Goal: Task Accomplishment & Management: Use online tool/utility

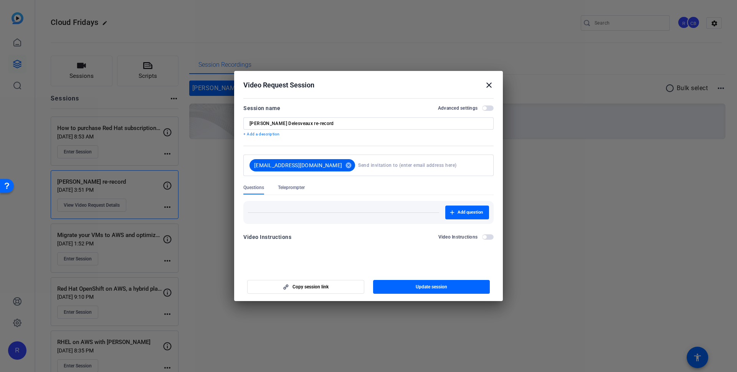
scroll to position [13, 0]
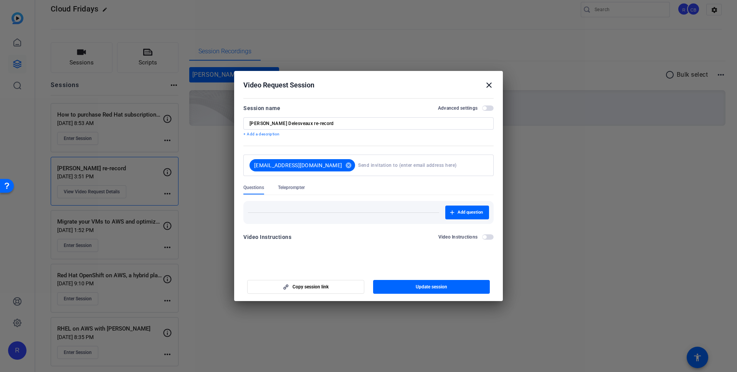
click at [491, 84] on mat-icon "close" at bounding box center [488, 85] width 9 height 9
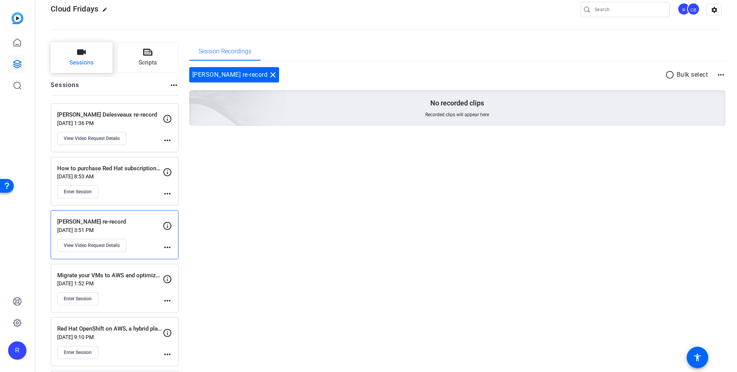
click at [87, 58] on button "Sessions" at bounding box center [82, 57] width 62 height 31
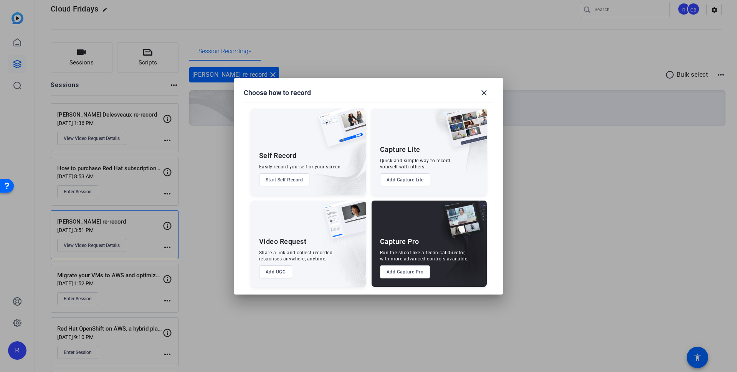
click at [413, 272] on button "Add Capture Pro" at bounding box center [405, 271] width 50 height 13
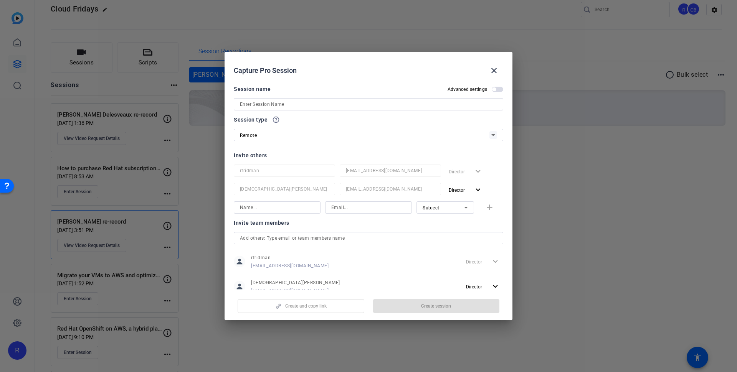
click at [275, 108] on input at bounding box center [368, 104] width 257 height 9
paste input "Intro with [PERSON_NAME] & [PERSON_NAME]"
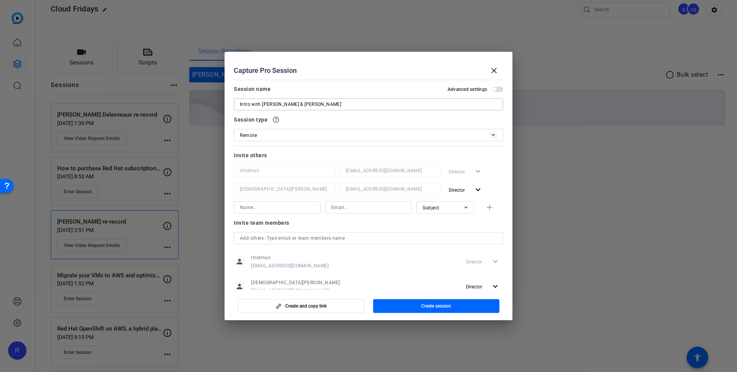
type input "Intro with [PERSON_NAME] & [PERSON_NAME]"
click at [332, 208] on input at bounding box center [368, 207] width 74 height 9
paste input "[EMAIL_ADDRESS][DOMAIN_NAME]"
type input "[EMAIL_ADDRESS][DOMAIN_NAME]"
click at [302, 206] on input at bounding box center [277, 207] width 74 height 9
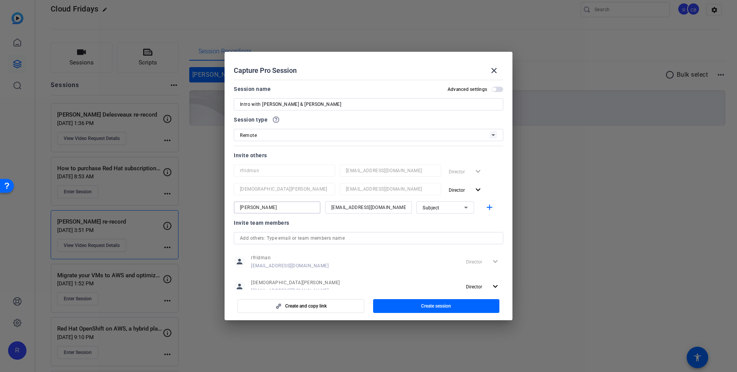
click at [259, 206] on input "Carmen ortes" at bounding box center [277, 207] width 74 height 9
type input "[PERSON_NAME]"
click at [451, 209] on div "Subject" at bounding box center [442, 208] width 41 height 10
click at [449, 231] on mat-option "Watcher" at bounding box center [441, 235] width 58 height 12
click at [485, 210] on mat-icon "add" at bounding box center [490, 208] width 10 height 10
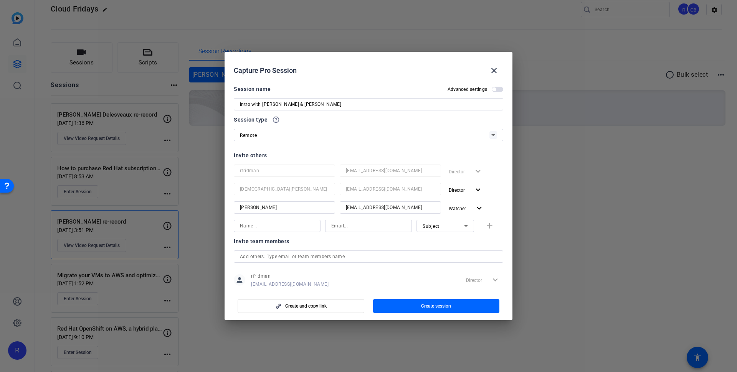
click at [380, 225] on input at bounding box center [368, 225] width 74 height 9
paste input "[EMAIL_ADDRESS][DOMAIN_NAME]"
type input "[EMAIL_ADDRESS][DOMAIN_NAME]"
click at [269, 103] on input "Intro with [PERSON_NAME] & [PERSON_NAME]" at bounding box center [368, 104] width 257 height 9
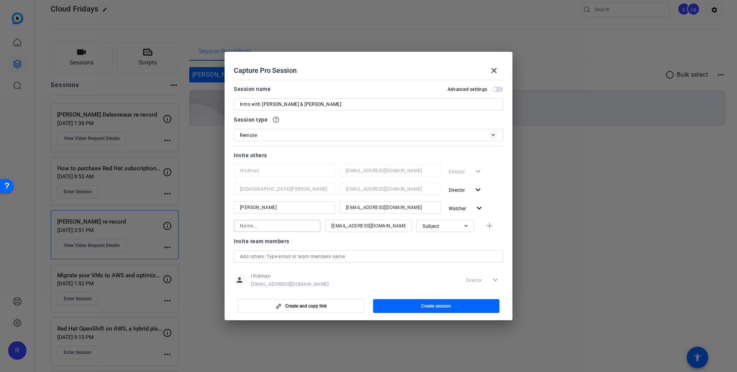
click at [298, 226] on input at bounding box center [277, 225] width 74 height 9
paste input "[PERSON_NAME]"
type input "[PERSON_NAME]"
click at [485, 228] on mat-icon "add" at bounding box center [490, 226] width 10 height 10
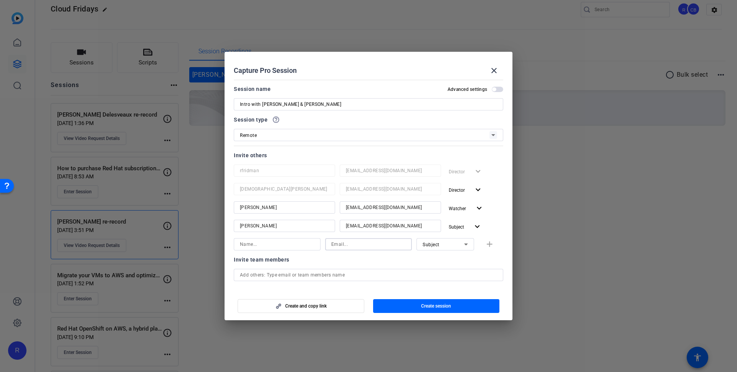
click at [389, 244] on input at bounding box center [368, 244] width 74 height 9
paste input "[EMAIL_ADDRESS][DOMAIN_NAME]"
type input "[EMAIL_ADDRESS][DOMAIN_NAME]"
click at [291, 248] on input at bounding box center [277, 244] width 74 height 9
paste input "Alexia Ollagnon (Red Hat)"
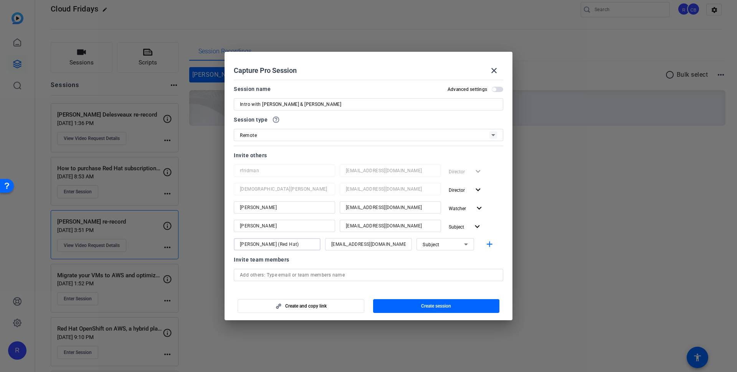
drag, startPoint x: 276, startPoint y: 245, endPoint x: 344, endPoint y: 244, distance: 68.3
click at [344, 244] on div "Alexia Ollagnon (Red Hat) aollagno@redhat.com Subject add" at bounding box center [368, 244] width 269 height 12
type input "[PERSON_NAME]"
click at [485, 242] on mat-icon "add" at bounding box center [490, 245] width 10 height 10
click at [425, 259] on div "Subject" at bounding box center [442, 263] width 41 height 10
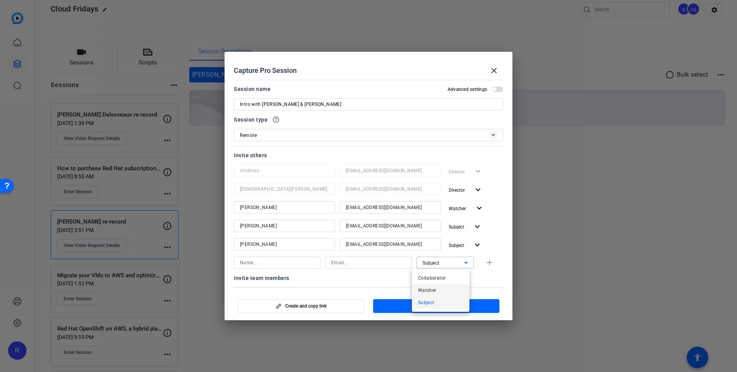
click at [438, 289] on mat-option "Watcher" at bounding box center [441, 290] width 58 height 12
click at [298, 259] on input at bounding box center [277, 262] width 74 height 9
click at [345, 262] on input at bounding box center [368, 262] width 74 height 9
paste input "[EMAIL_ADDRESS][DOMAIN_NAME]"
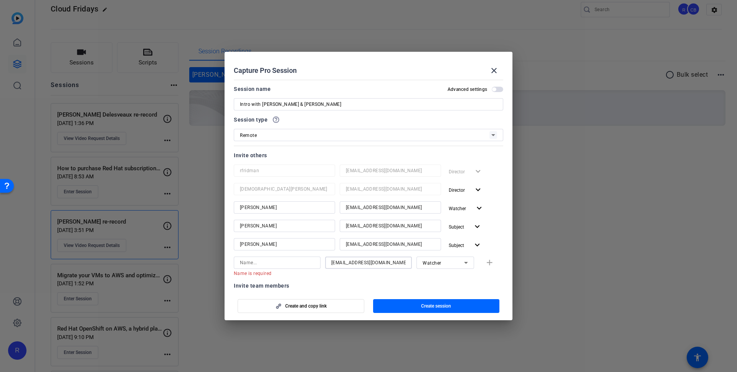
type input "[EMAIL_ADDRESS][DOMAIN_NAME]"
click at [303, 264] on input at bounding box center [277, 262] width 74 height 9
paste input "[PERSON_NAME]"
type input "[PERSON_NAME]"
click at [486, 261] on mat-icon "add" at bounding box center [490, 263] width 10 height 10
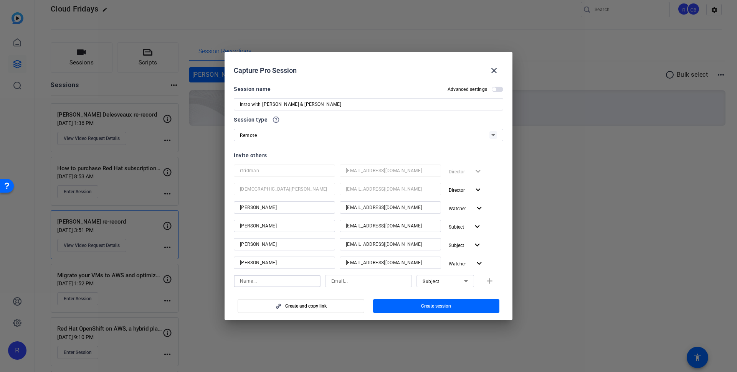
click at [301, 281] on input at bounding box center [277, 281] width 74 height 9
paste input "Camila Quadraroli"
type input "Camila Quadraroli"
click at [386, 280] on input at bounding box center [368, 281] width 74 height 9
paste input "cquadrar@redhat.com"
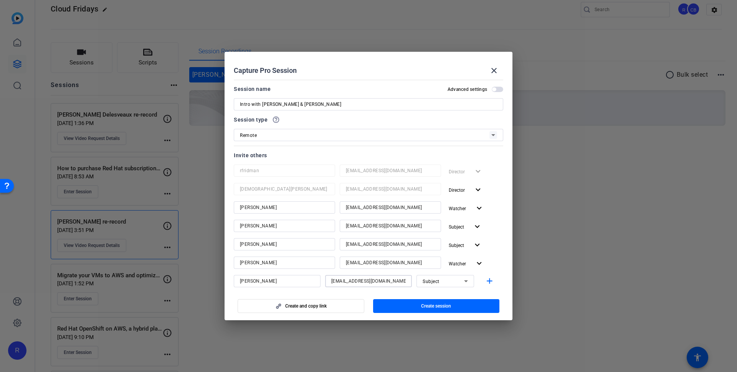
type input "cquadrar@redhat.com"
click at [444, 283] on div "Subject" at bounding box center [442, 282] width 41 height 10
click at [443, 305] on mat-option "Watcher" at bounding box center [441, 308] width 58 height 12
click at [418, 306] on span "button" at bounding box center [436, 306] width 127 height 18
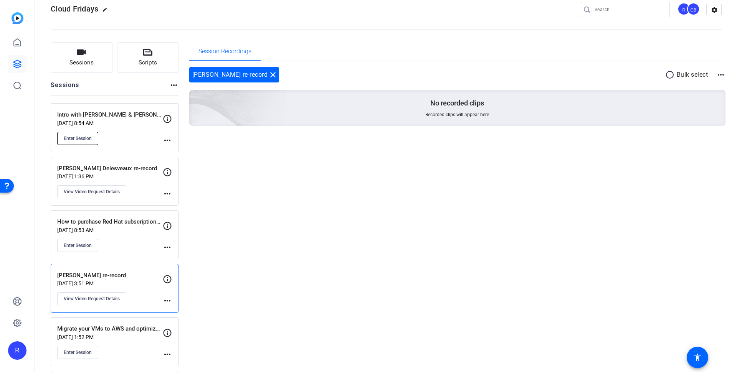
click at [89, 135] on span "Enter Session" at bounding box center [78, 138] width 28 height 6
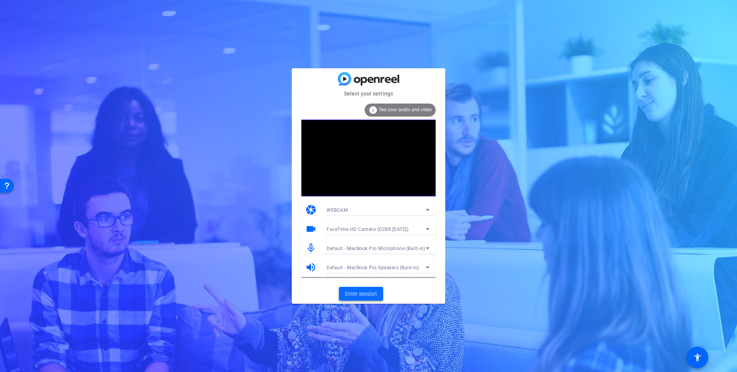
click at [362, 294] on span "Enter session" at bounding box center [361, 294] width 32 height 8
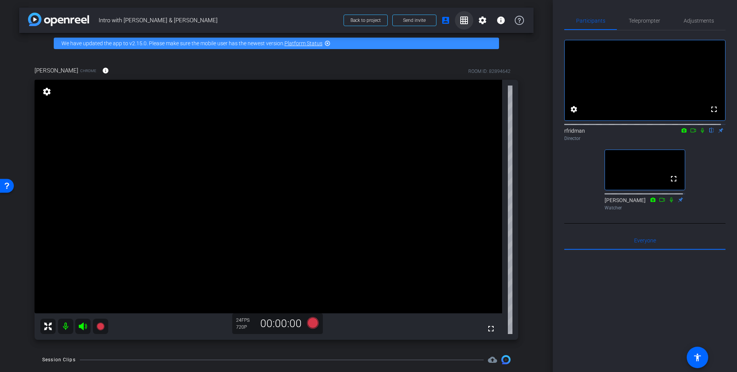
click at [460, 20] on mat-icon "grid_on" at bounding box center [463, 20] width 9 height 9
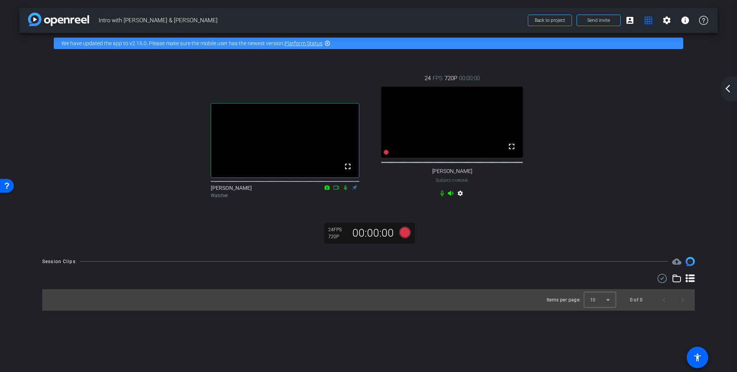
click at [460, 199] on mat-icon "settings" at bounding box center [459, 194] width 9 height 9
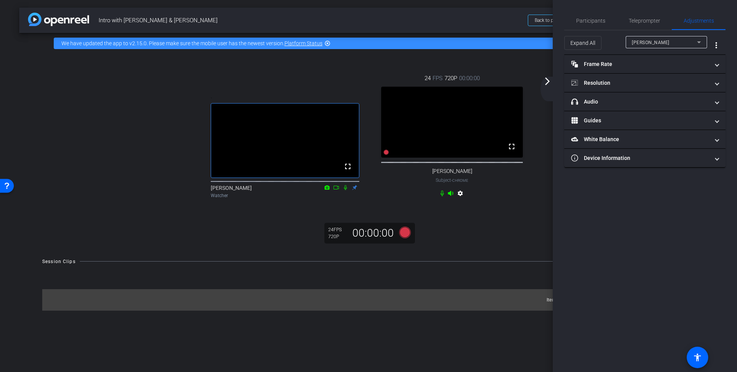
click at [547, 78] on mat-icon "arrow_forward_ios" at bounding box center [546, 81] width 9 height 9
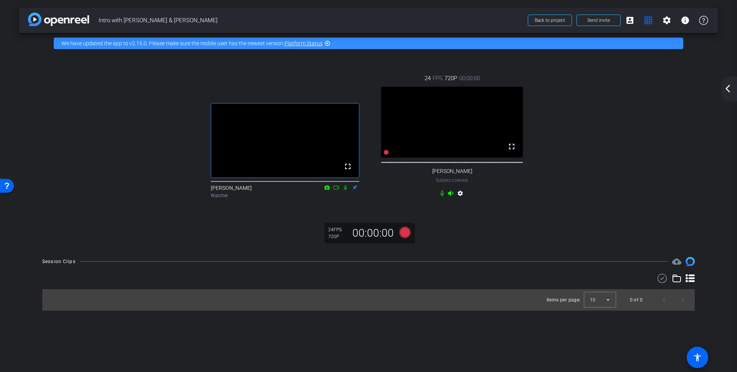
click at [461, 199] on mat-icon "settings" at bounding box center [459, 194] width 9 height 9
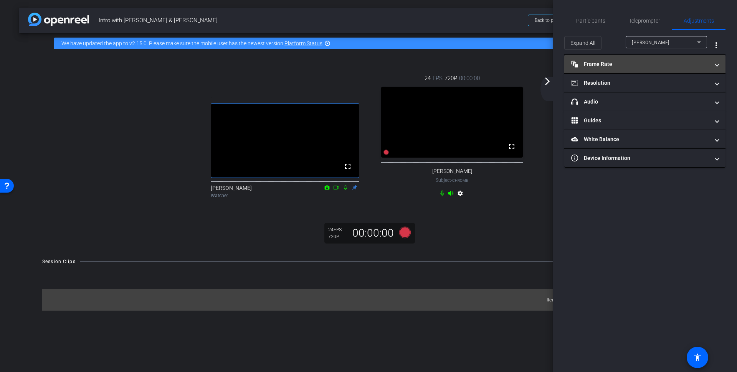
click at [593, 58] on mat-expansion-panel-header "Frame Rate Frame Rate" at bounding box center [644, 64] width 161 height 18
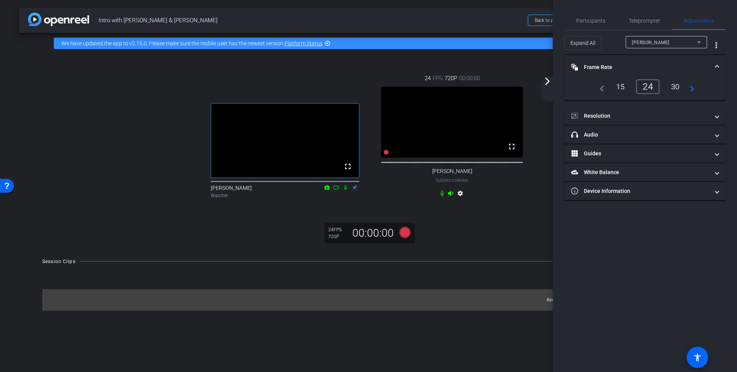
click at [597, 62] on mat-expansion-panel-header "Frame Rate Frame Rate" at bounding box center [644, 67] width 161 height 25
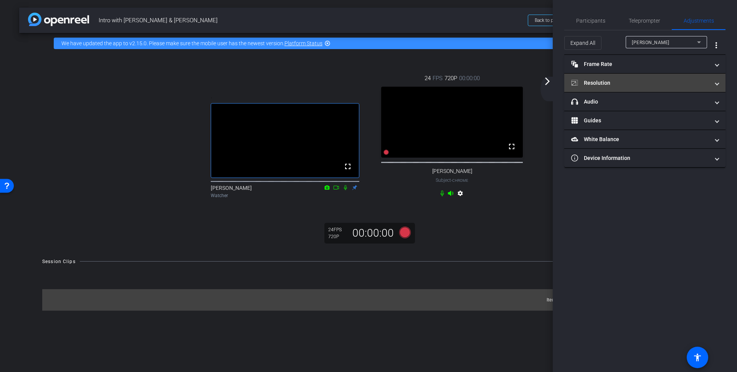
click at [607, 82] on mat-panel-title "Resolution" at bounding box center [640, 83] width 138 height 8
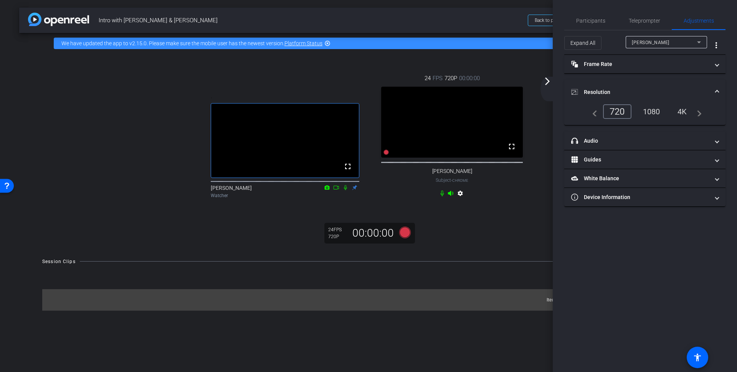
click at [657, 108] on div "1080" at bounding box center [651, 111] width 29 height 13
click at [549, 81] on mat-icon "arrow_forward_ios" at bounding box center [546, 81] width 9 height 9
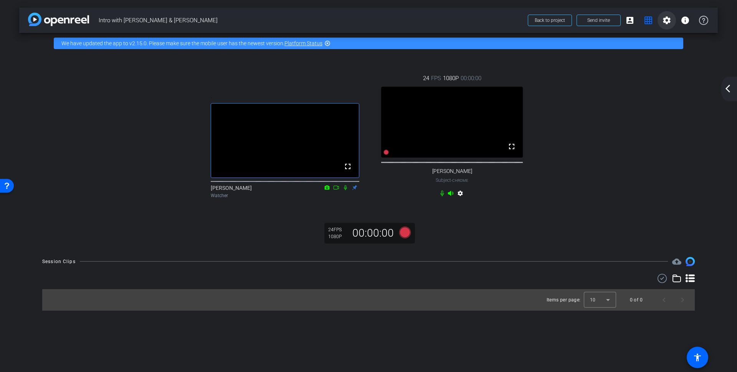
click at [664, 22] on mat-icon "settings" at bounding box center [666, 20] width 9 height 9
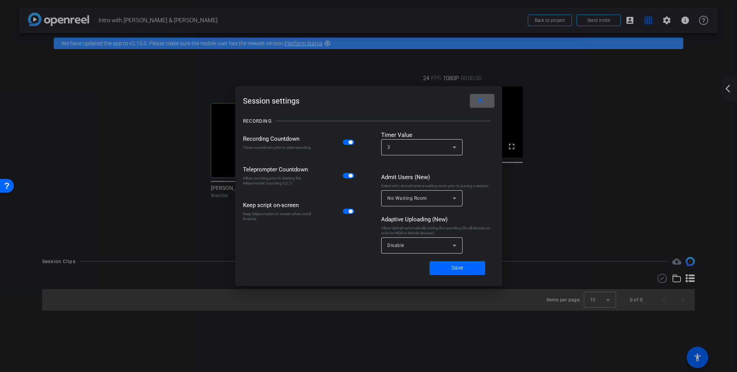
click at [482, 101] on mat-icon "close" at bounding box center [480, 101] width 10 height 10
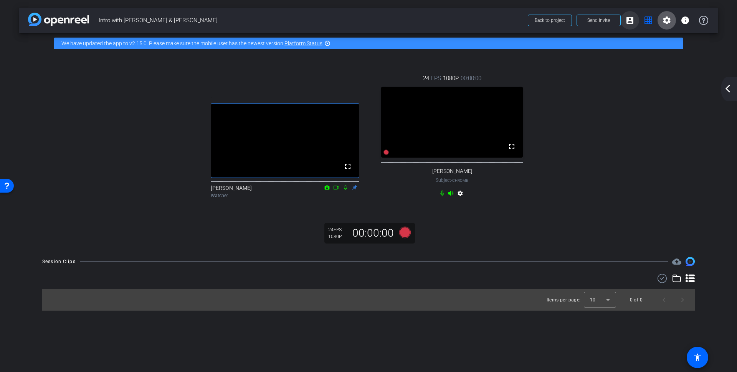
click at [630, 19] on mat-icon "account_box" at bounding box center [629, 20] width 9 height 9
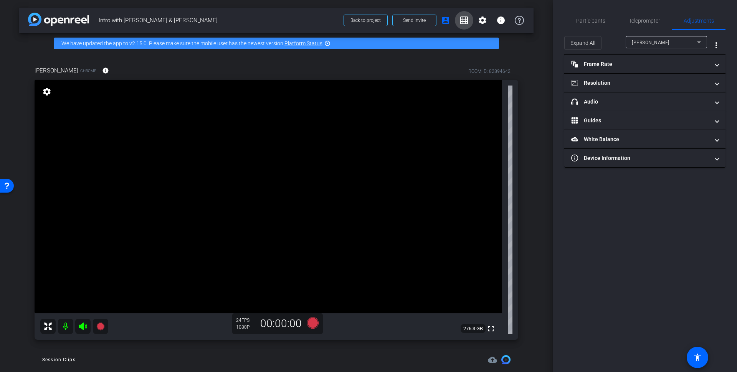
click at [462, 16] on mat-icon "grid_on" at bounding box center [463, 20] width 9 height 9
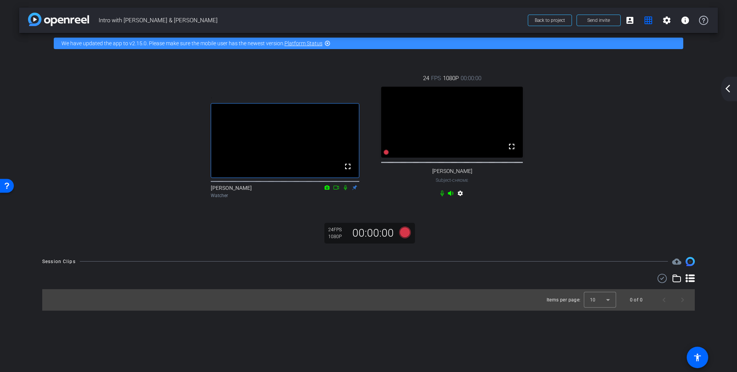
click at [462, 199] on mat-icon "settings" at bounding box center [459, 194] width 9 height 9
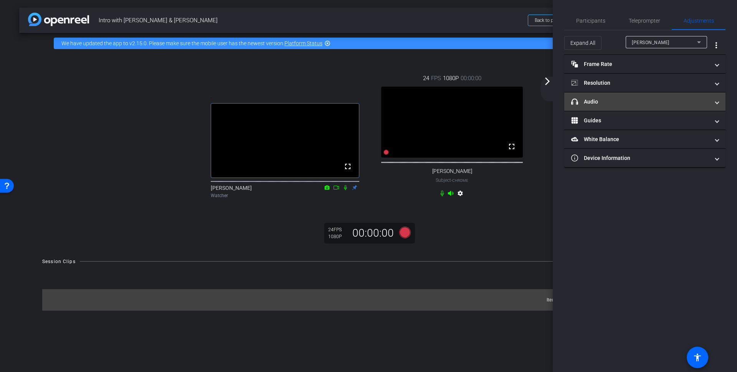
click at [617, 99] on mat-panel-title "headphone icon Audio" at bounding box center [640, 102] width 138 height 8
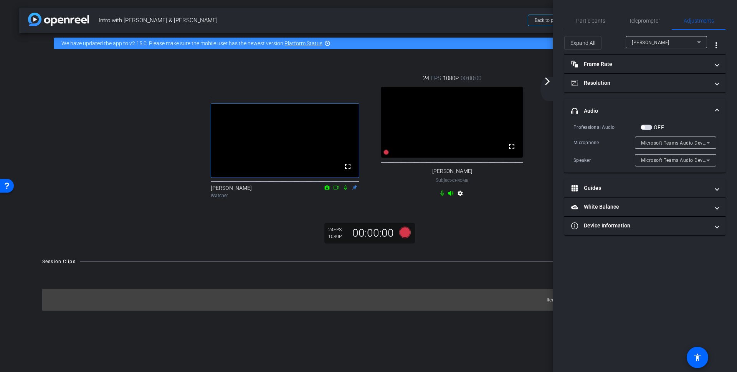
click at [710, 140] on icon at bounding box center [707, 142] width 9 height 9
click at [710, 140] on div at bounding box center [368, 186] width 737 height 372
click at [710, 160] on icon at bounding box center [707, 160] width 9 height 9
click at [710, 160] on div at bounding box center [368, 186] width 737 height 372
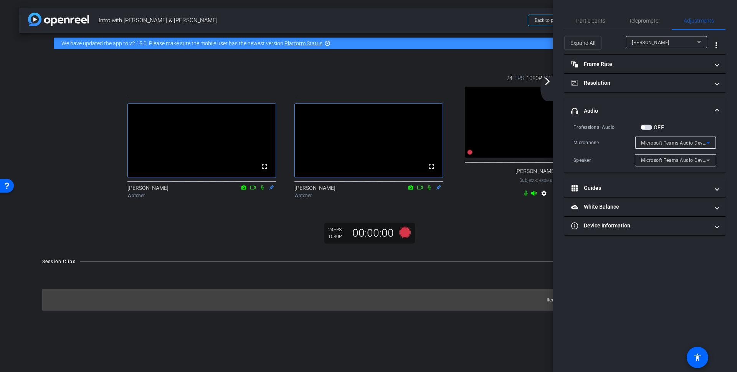
click at [708, 140] on icon at bounding box center [707, 142] width 9 height 9
click at [678, 96] on div at bounding box center [368, 186] width 737 height 372
click at [661, 139] on div "Microsoft Teams Audio Device (Virtual)" at bounding box center [673, 143] width 65 height 10
click at [689, 181] on span "Par défaut - Micro MacBook Air (Built-in)" at bounding box center [675, 181] width 69 height 9
click at [694, 157] on span "Microsoft Teams Audio Device (Virtual)" at bounding box center [685, 160] width 88 height 6
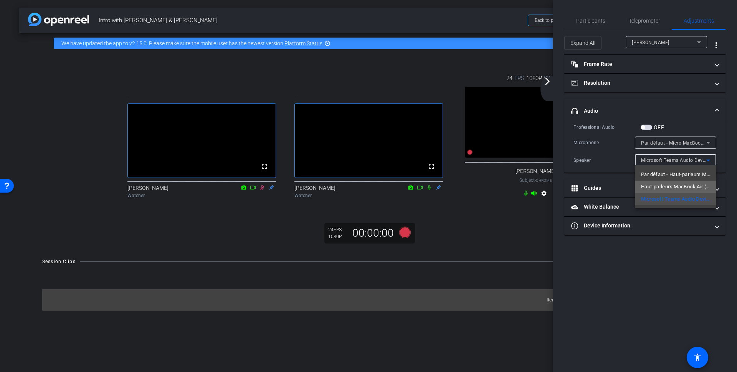
click at [681, 183] on span "Haut-parleurs MacBook Air (Built-in)" at bounding box center [675, 186] width 69 height 9
click at [546, 82] on mat-icon "arrow_forward_ios" at bounding box center [546, 81] width 9 height 9
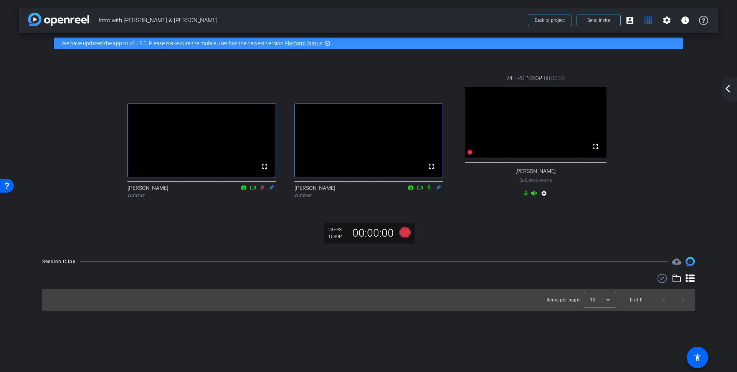
click at [544, 199] on mat-icon "settings" at bounding box center [543, 194] width 9 height 9
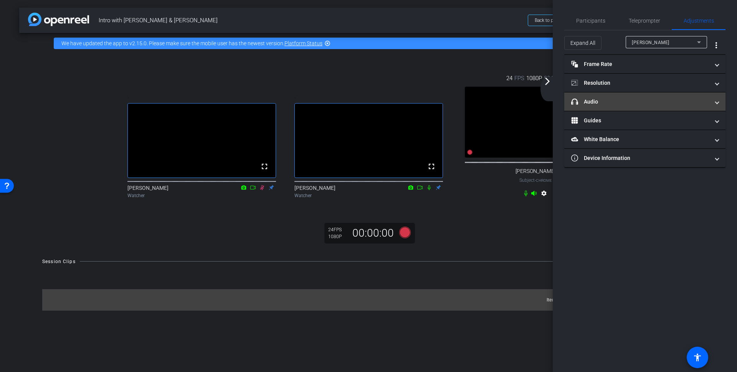
click at [603, 96] on mat-expansion-panel-header "headphone icon Audio" at bounding box center [644, 101] width 161 height 18
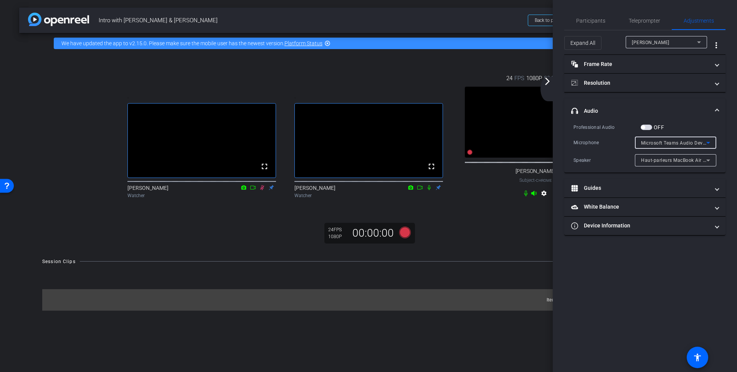
click at [654, 138] on div "Microsoft Teams Audio Device (Virtual)" at bounding box center [673, 143] width 65 height 10
click at [550, 82] on div at bounding box center [368, 186] width 737 height 372
click at [548, 82] on mat-icon "arrow_forward_ios" at bounding box center [546, 81] width 9 height 9
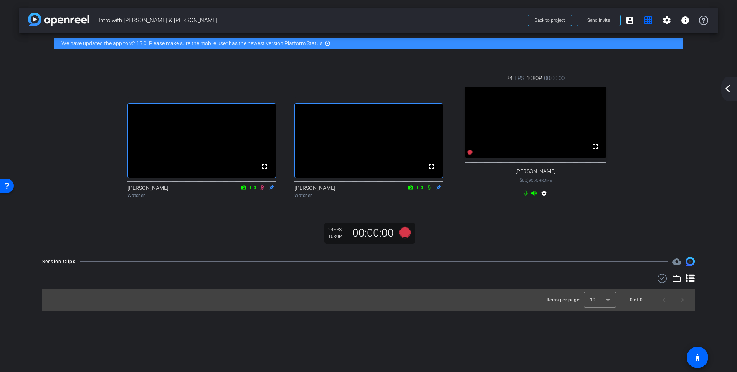
click at [543, 199] on mat-icon "settings" at bounding box center [543, 194] width 9 height 9
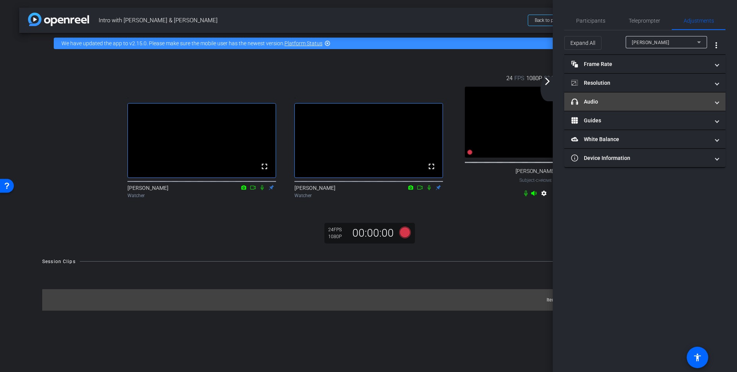
click at [616, 99] on mat-panel-title "headphone icon Audio" at bounding box center [640, 102] width 138 height 8
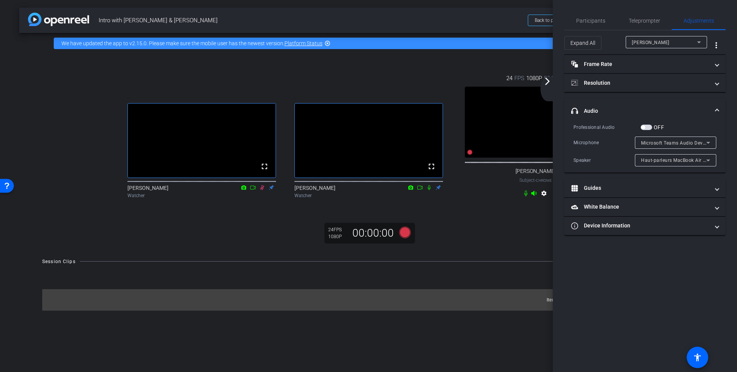
click at [673, 142] on span "Microsoft Teams Audio Device (Virtual)" at bounding box center [685, 143] width 88 height 6
click at [664, 169] on span "Micro MacBook Air (Built-in)" at bounding box center [673, 169] width 65 height 9
click at [546, 82] on mat-icon "arrow_forward_ios" at bounding box center [546, 81] width 9 height 9
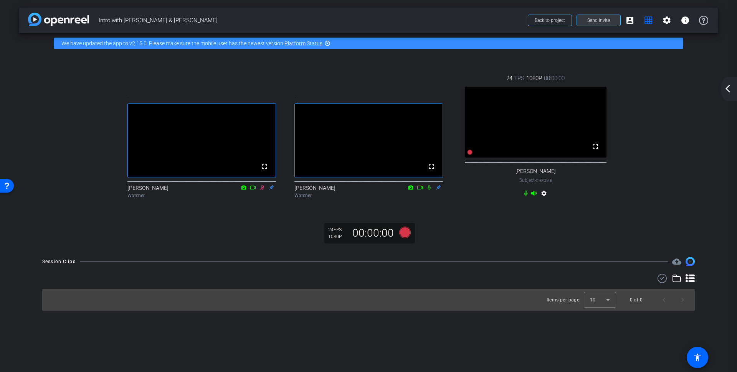
click at [590, 22] on span "Send invite" at bounding box center [598, 20] width 23 height 6
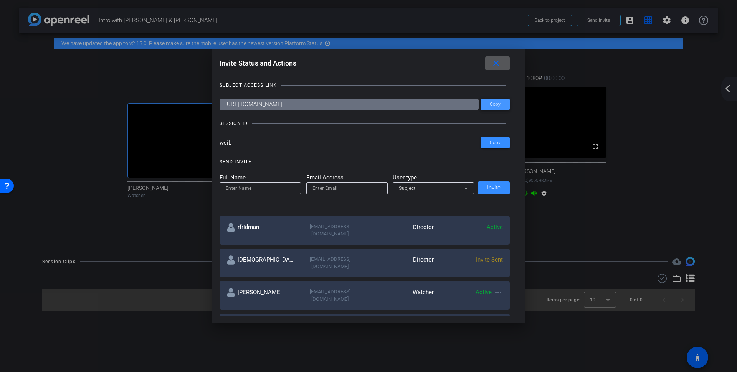
click at [495, 104] on span "Copy" at bounding box center [495, 105] width 11 height 6
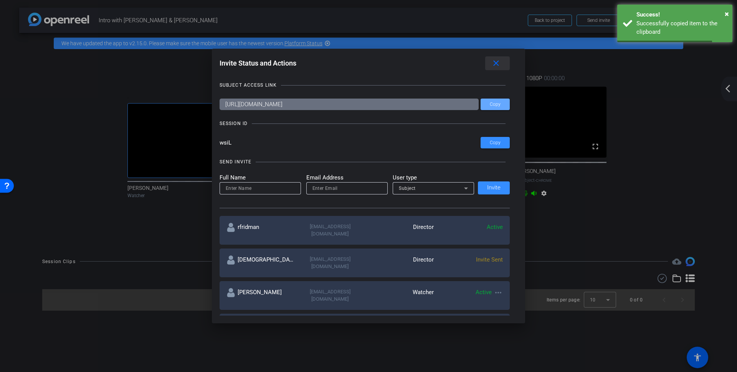
click at [496, 64] on mat-icon "close" at bounding box center [496, 64] width 10 height 10
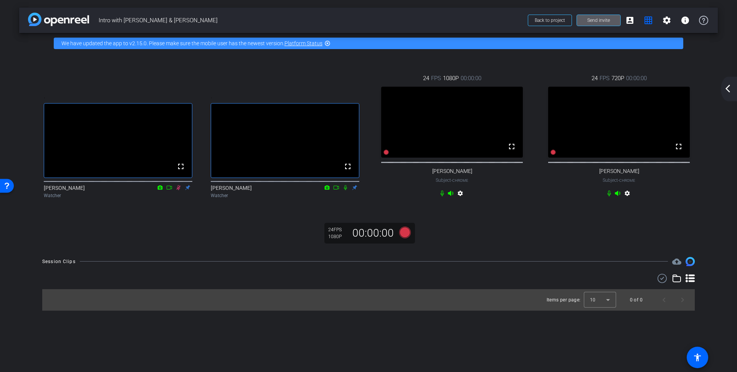
click at [628, 199] on mat-icon "settings" at bounding box center [626, 194] width 9 height 9
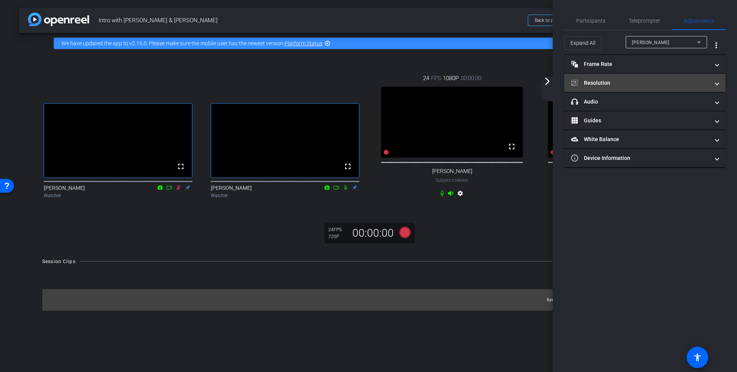
click at [609, 81] on mat-panel-title "Resolution" at bounding box center [640, 83] width 138 height 8
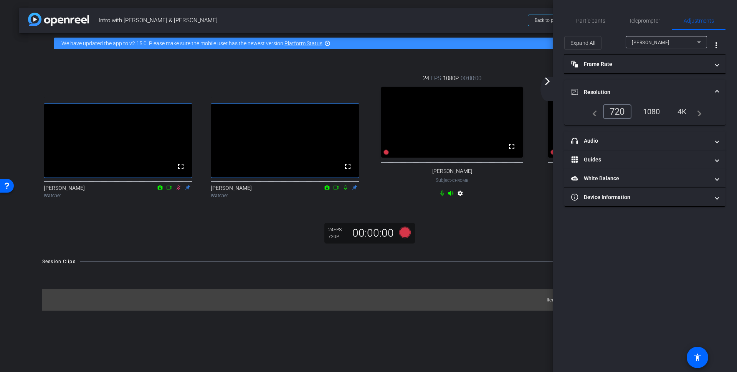
click at [655, 107] on div "1080" at bounding box center [651, 111] width 29 height 13
click at [547, 81] on mat-icon "arrow_forward_ios" at bounding box center [546, 81] width 9 height 9
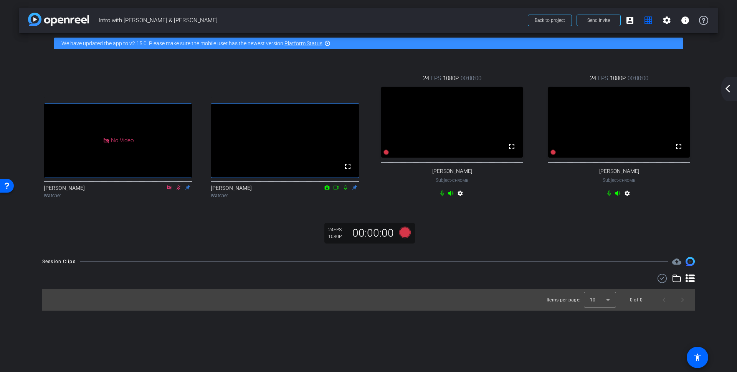
click at [459, 199] on mat-icon "settings" at bounding box center [459, 194] width 9 height 9
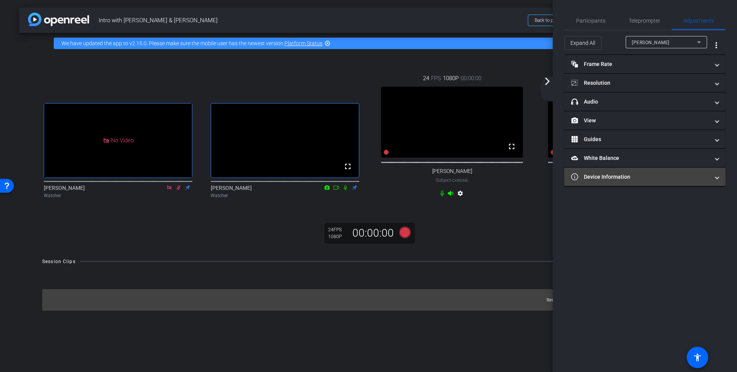
click at [717, 175] on span at bounding box center [716, 177] width 3 height 8
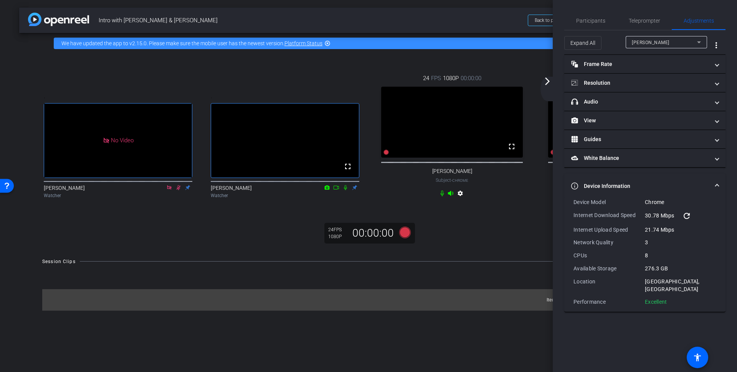
click at [715, 183] on span "Device Information" at bounding box center [643, 186] width 144 height 8
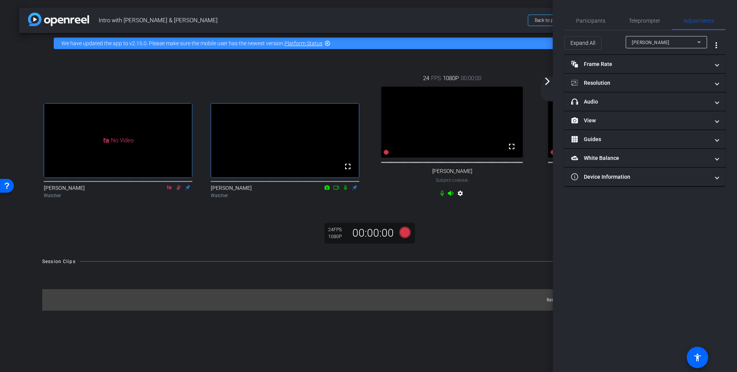
click at [546, 81] on mat-icon "arrow_forward_ios" at bounding box center [546, 81] width 9 height 9
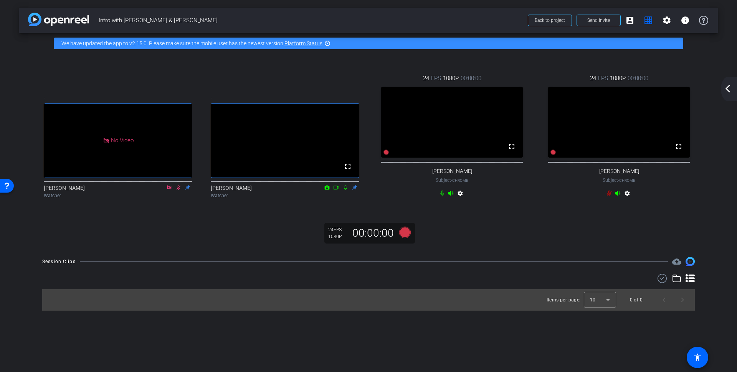
click at [729, 92] on mat-icon "arrow_back_ios_new" at bounding box center [727, 88] width 9 height 9
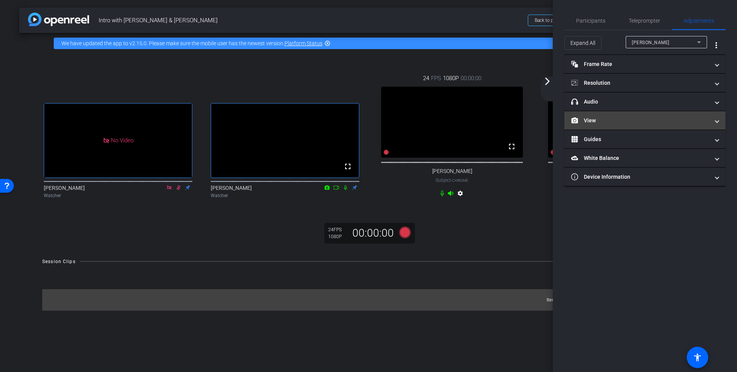
click at [633, 123] on mat-panel-title "View" at bounding box center [640, 121] width 138 height 8
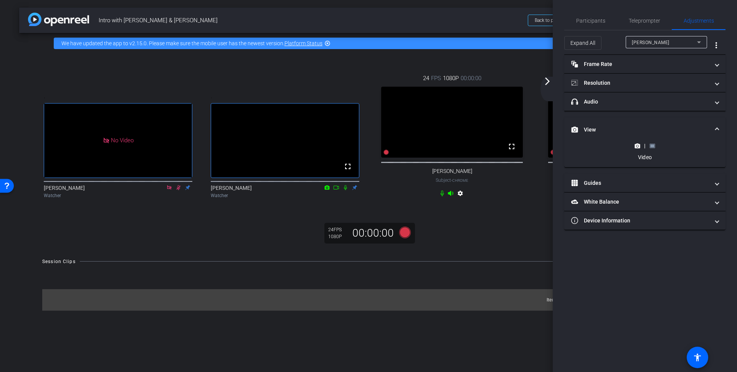
click at [654, 145] on rect at bounding box center [652, 145] width 4 height 3
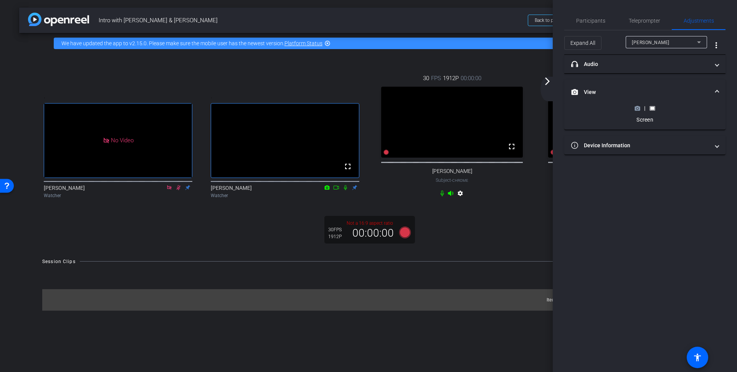
click at [548, 78] on mat-icon "arrow_forward_ios" at bounding box center [546, 81] width 9 height 9
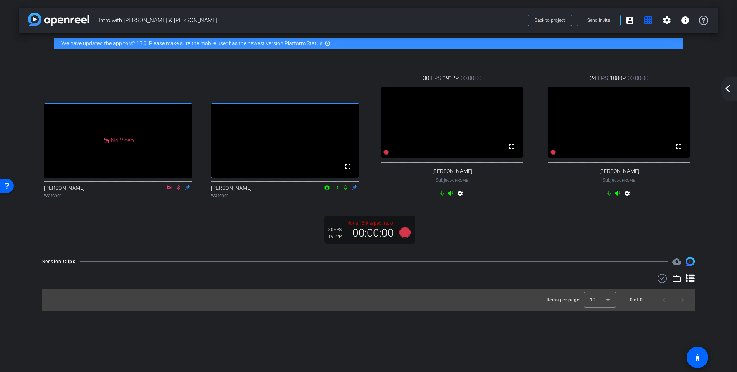
click at [730, 89] on mat-icon "arrow_back_ios_new" at bounding box center [727, 88] width 9 height 9
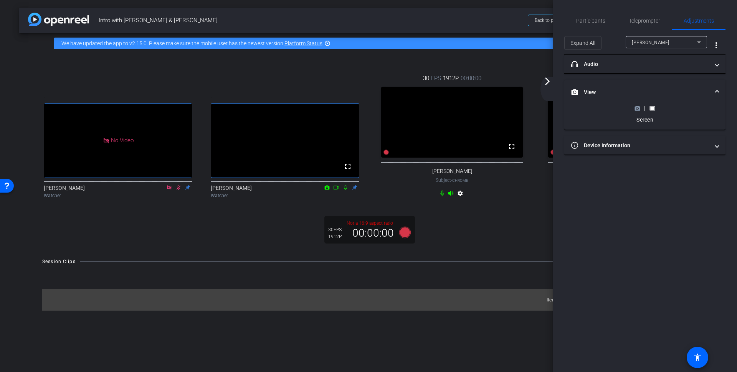
click at [638, 106] on icon at bounding box center [637, 108] width 5 height 4
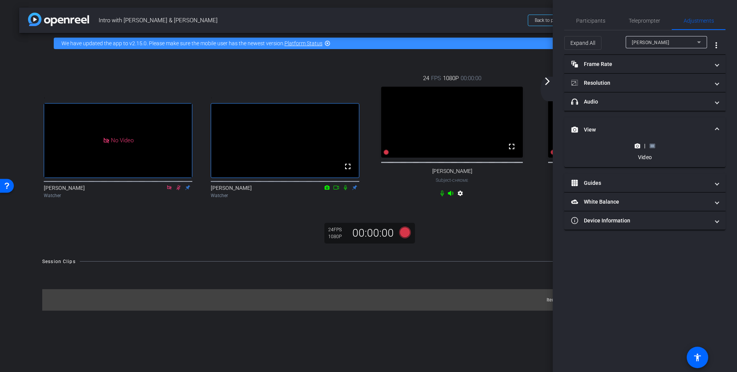
click at [546, 82] on mat-icon "arrow_forward_ios" at bounding box center [546, 81] width 9 height 9
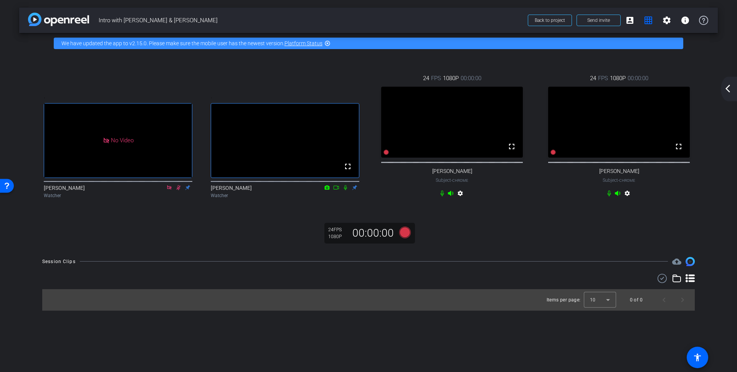
click at [727, 90] on mat-icon "arrow_back_ios_new" at bounding box center [727, 88] width 9 height 9
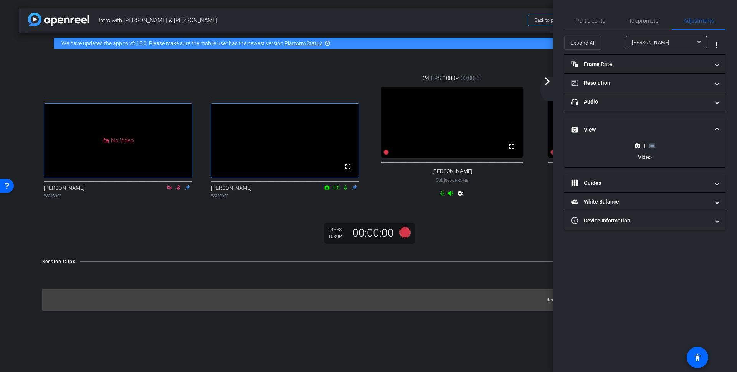
click at [651, 144] on rect at bounding box center [652, 145] width 4 height 3
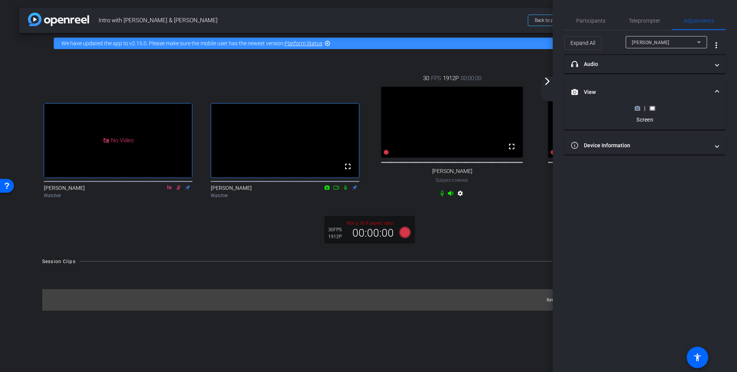
click at [547, 79] on mat-icon "arrow_forward_ios" at bounding box center [546, 81] width 9 height 9
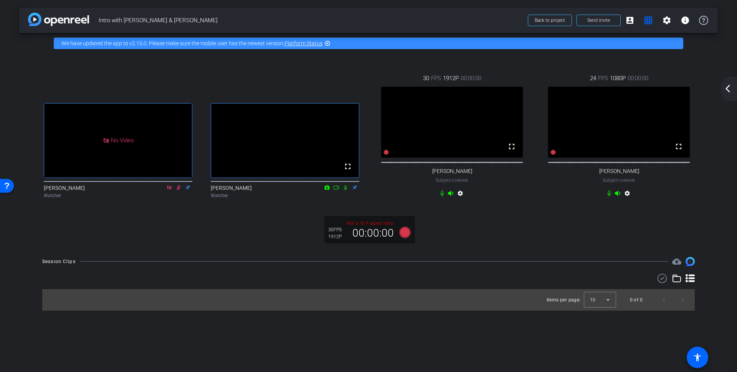
click at [729, 88] on mat-icon "arrow_back_ios_new" at bounding box center [727, 88] width 9 height 9
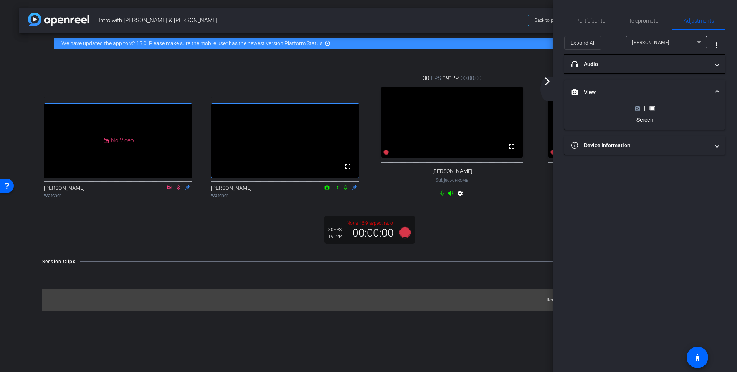
click at [547, 78] on mat-icon "arrow_forward_ios" at bounding box center [546, 81] width 9 height 9
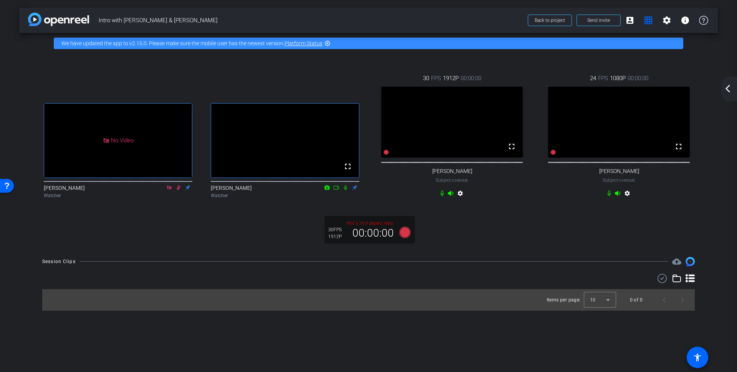
click at [728, 89] on mat-icon "arrow_back_ios_new" at bounding box center [727, 88] width 9 height 9
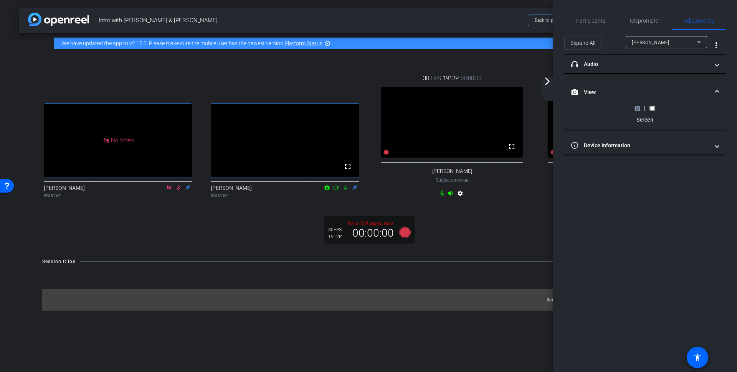
click at [546, 78] on mat-icon "arrow_forward_ios" at bounding box center [546, 81] width 9 height 9
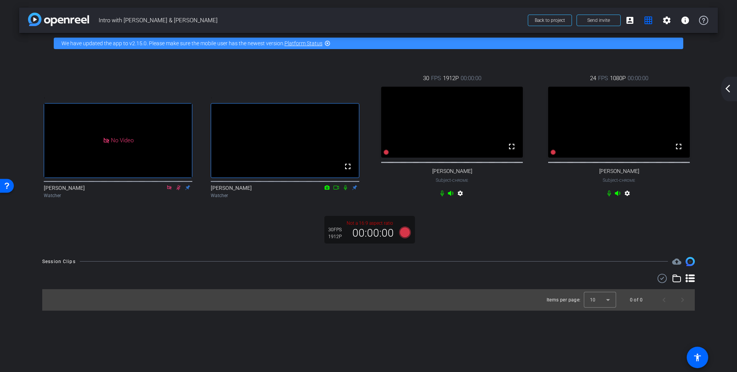
click at [454, 79] on span "1912P" at bounding box center [451, 78] width 16 height 8
click at [461, 199] on mat-icon "settings" at bounding box center [459, 194] width 9 height 9
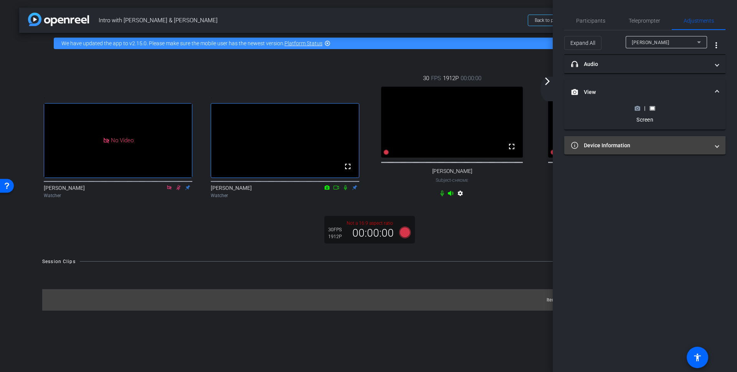
click at [718, 143] on span at bounding box center [716, 146] width 3 height 8
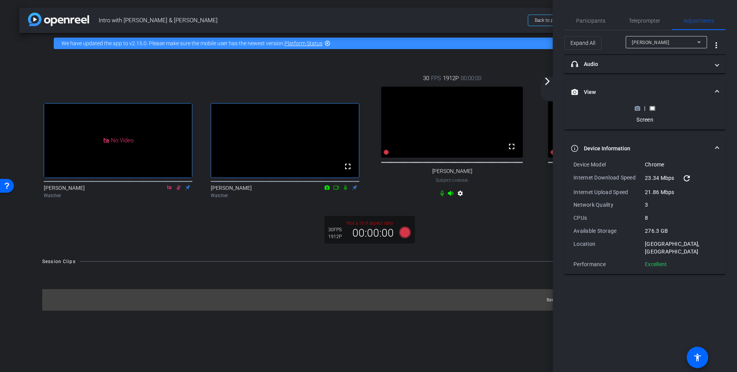
click at [718, 142] on mat-expansion-panel-header "Device Information" at bounding box center [644, 148] width 161 height 25
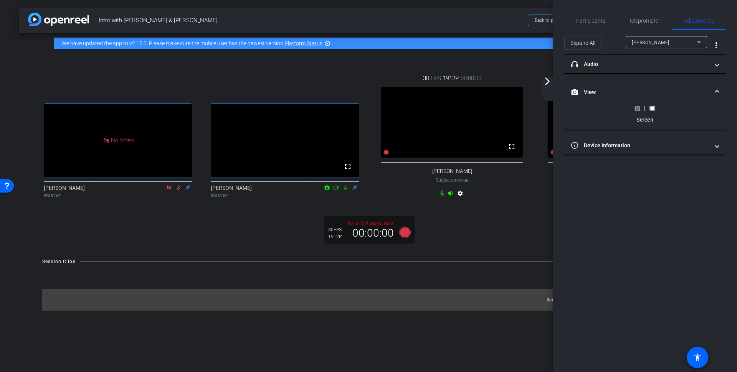
click at [718, 88] on span at bounding box center [716, 92] width 3 height 8
click at [546, 79] on mat-icon "arrow_forward_ios" at bounding box center [546, 81] width 9 height 9
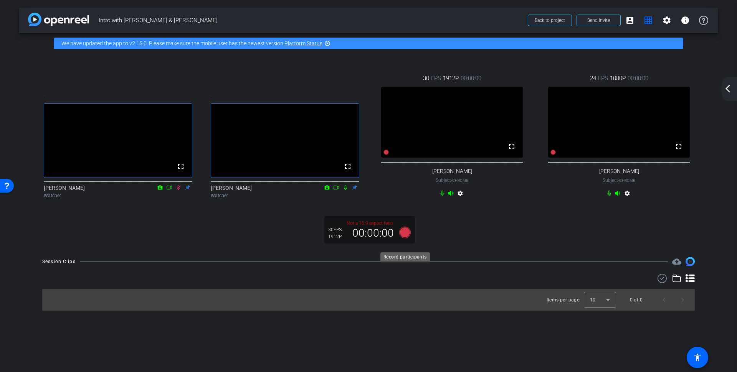
click at [404, 238] on icon at bounding box center [405, 232] width 12 height 12
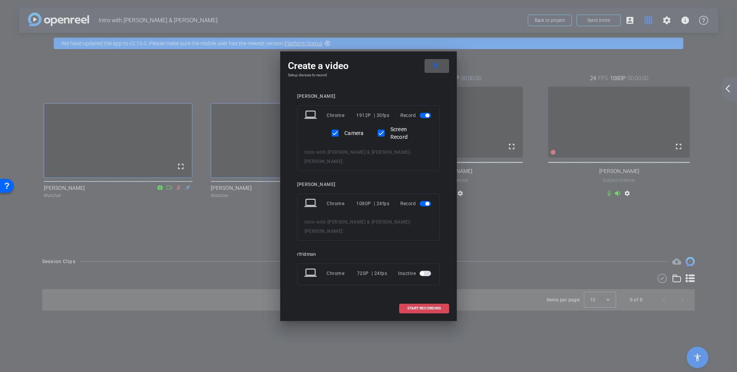
click at [422, 302] on span at bounding box center [423, 308] width 49 height 18
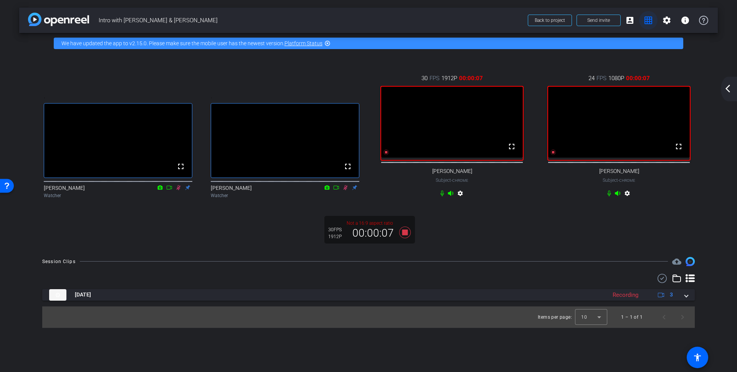
click at [650, 21] on mat-icon "grid_on" at bounding box center [647, 20] width 9 height 9
click at [633, 16] on mat-icon "account_box" at bounding box center [629, 20] width 9 height 9
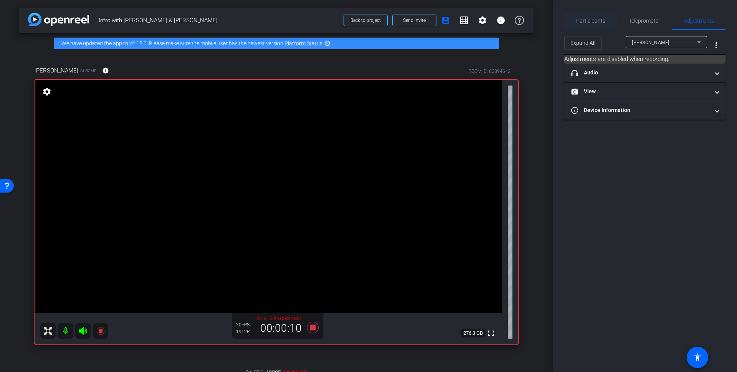
click at [594, 20] on span "Participants" at bounding box center [590, 20] width 29 height 5
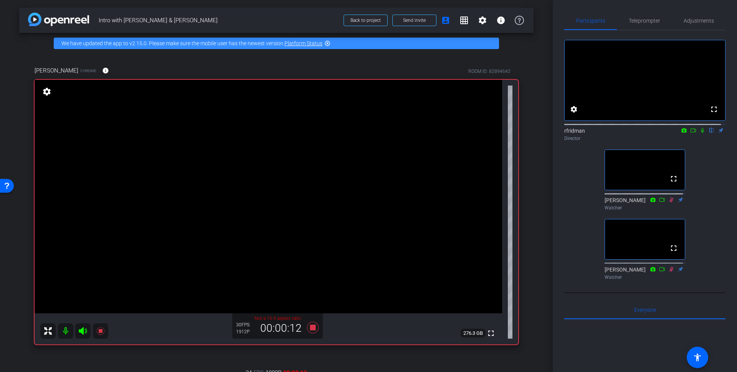
click at [699, 133] on icon at bounding box center [702, 130] width 6 height 5
click at [459, 22] on mat-icon "grid_on" at bounding box center [463, 20] width 9 height 9
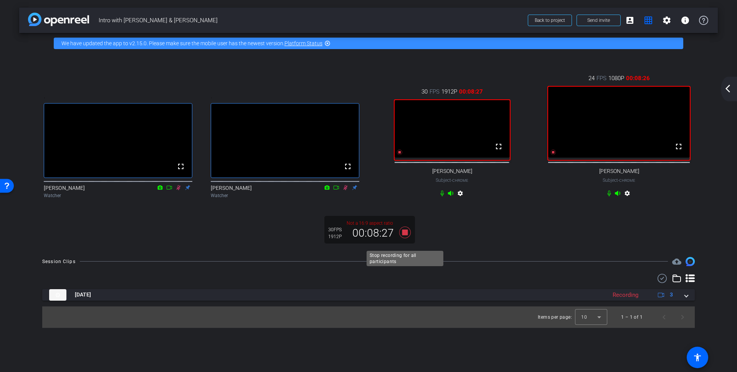
click at [407, 239] on icon at bounding box center [405, 233] width 18 height 14
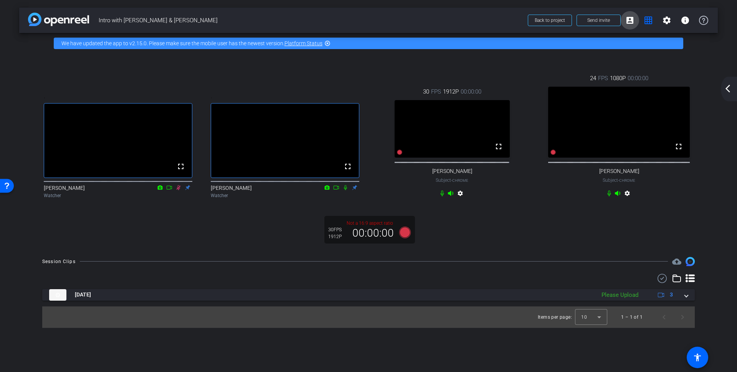
click at [627, 17] on mat-icon "account_box" at bounding box center [629, 20] width 9 height 9
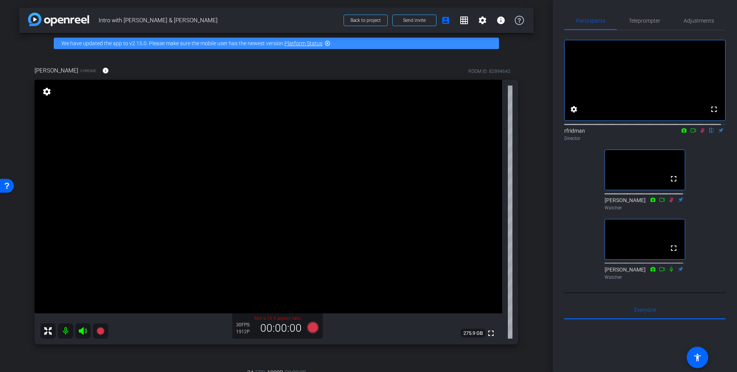
click at [699, 133] on icon at bounding box center [702, 130] width 6 height 5
click at [459, 20] on mat-icon "grid_on" at bounding box center [463, 20] width 9 height 9
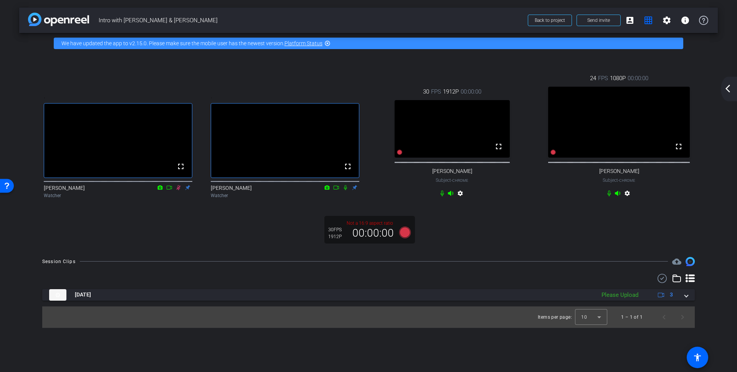
click at [463, 199] on mat-icon "settings" at bounding box center [459, 194] width 9 height 9
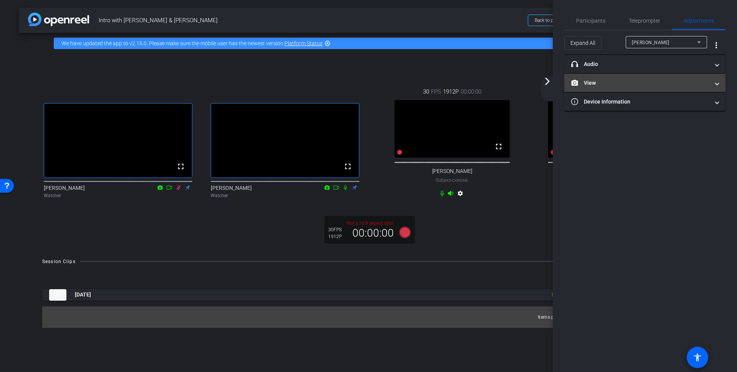
click at [651, 82] on mat-panel-title "View" at bounding box center [640, 83] width 138 height 8
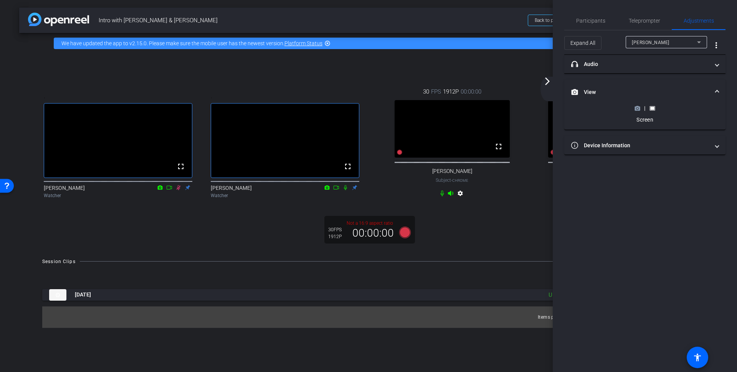
click at [636, 109] on icon at bounding box center [637, 108] width 5 height 4
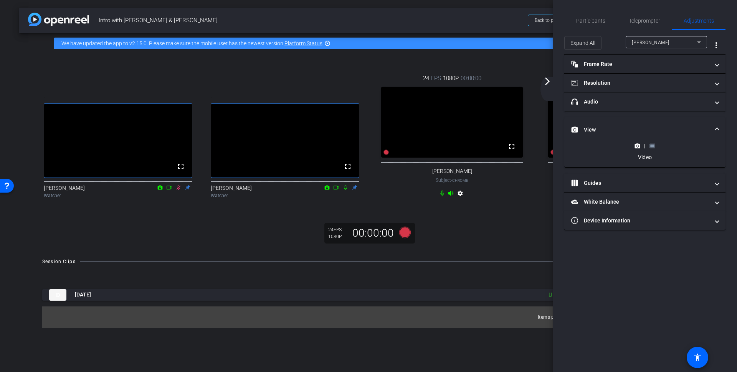
click at [550, 83] on mat-icon "arrow_forward_ios" at bounding box center [546, 81] width 9 height 9
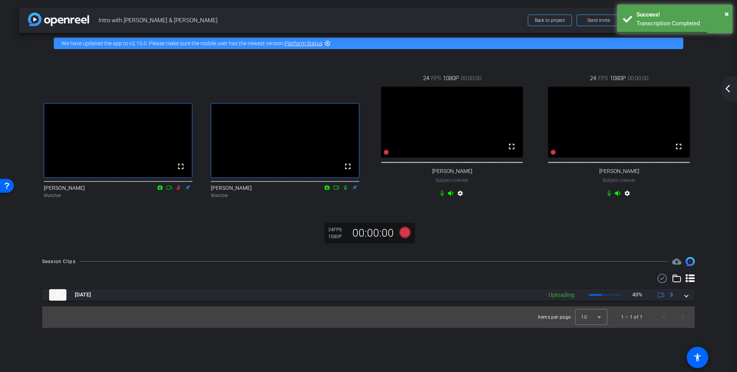
click at [461, 199] on mat-icon "settings" at bounding box center [459, 194] width 9 height 9
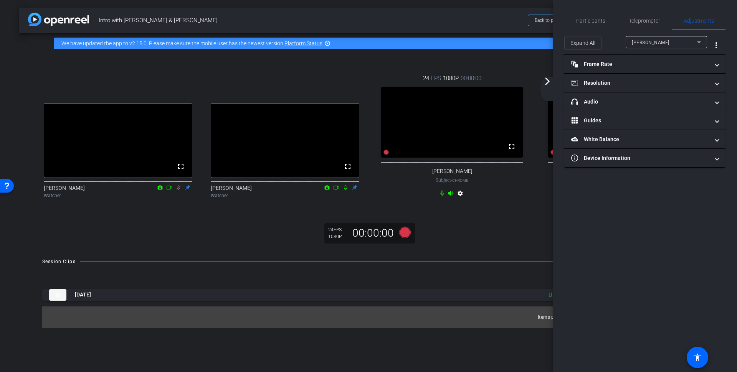
click at [545, 84] on mat-icon "arrow_forward_ios" at bounding box center [546, 81] width 9 height 9
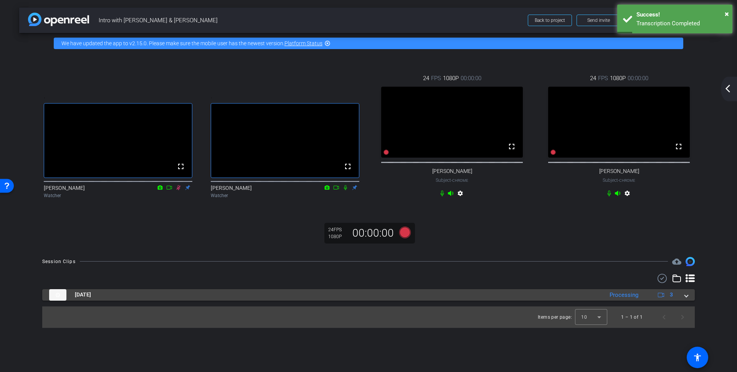
click at [684, 301] on mat-expansion-panel-header "[DATE] Processing 3" at bounding box center [368, 295] width 652 height 12
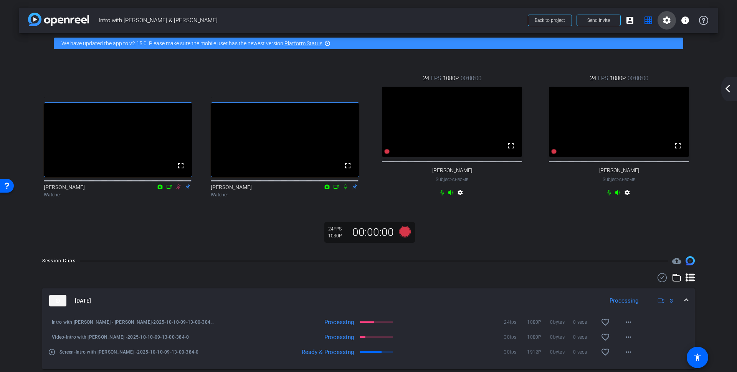
click at [663, 16] on mat-icon "settings" at bounding box center [666, 20] width 9 height 9
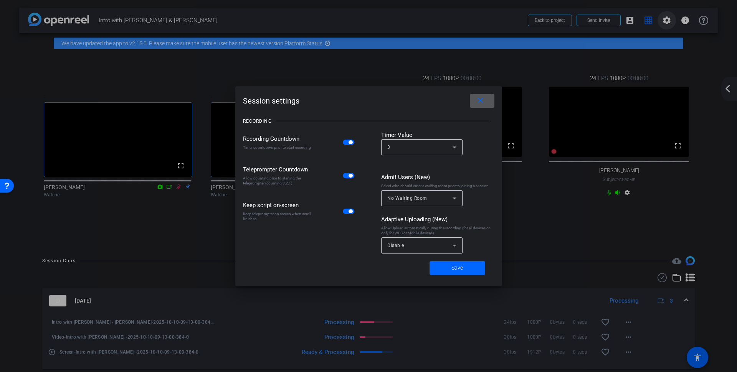
click at [663, 16] on div at bounding box center [368, 186] width 737 height 372
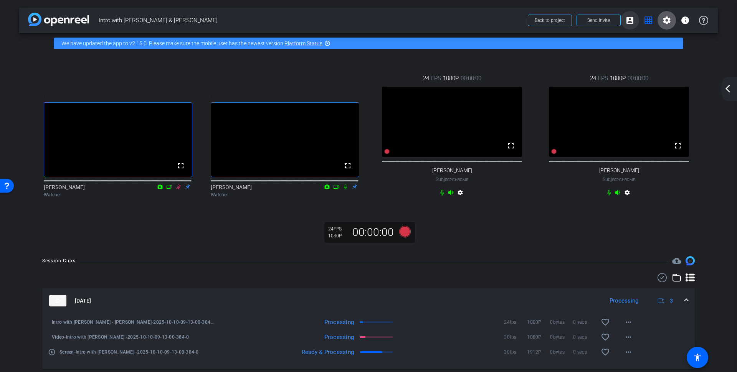
click at [628, 15] on span at bounding box center [629, 20] width 18 height 18
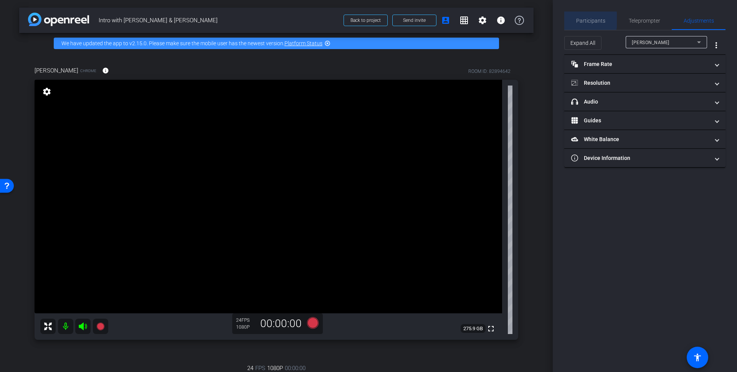
click at [581, 20] on span "Participants" at bounding box center [590, 20] width 29 height 5
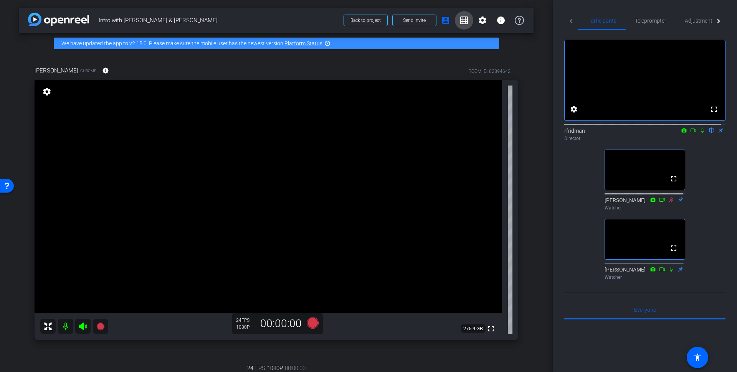
click at [459, 17] on mat-icon "grid_on" at bounding box center [463, 20] width 9 height 9
